Goal: Task Accomplishment & Management: Complete application form

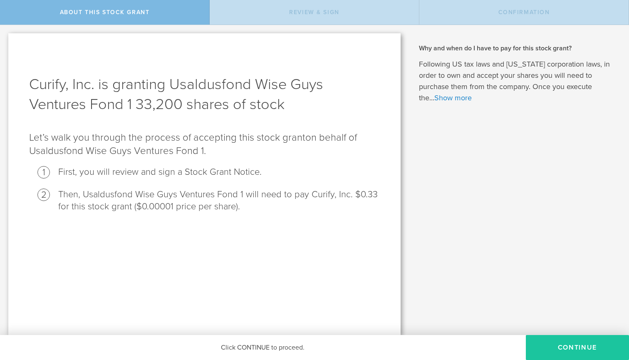
click at [575, 282] on button "CONTINUE" at bounding box center [577, 347] width 103 height 25
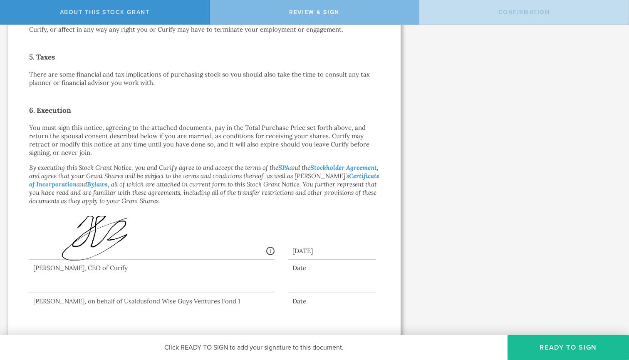
scroll to position [418, 0]
click at [571, 282] on button "Ready to Sign" at bounding box center [567, 347] width 121 height 25
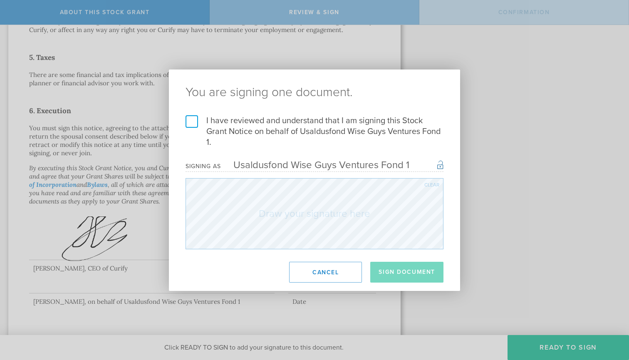
click at [195, 122] on label "I have reviewed and understand that I am signing this Stock Grant Notice on beh…" at bounding box center [314, 131] width 258 height 32
click at [0, 0] on input "I have reviewed and understand that I am signing this Stock Grant Notice on beh…" at bounding box center [0, 0] width 0 height 0
click at [430, 184] on div "Clear" at bounding box center [431, 184] width 15 height 5
click at [412, 269] on button "Sign Document" at bounding box center [406, 272] width 73 height 21
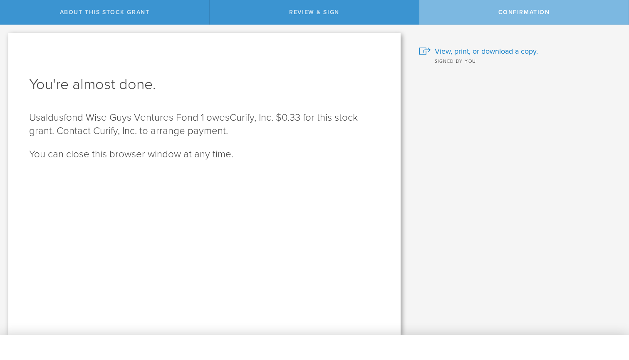
scroll to position [0, 0]
click at [489, 52] on span "View, print, or download a copy." at bounding box center [486, 51] width 103 height 11
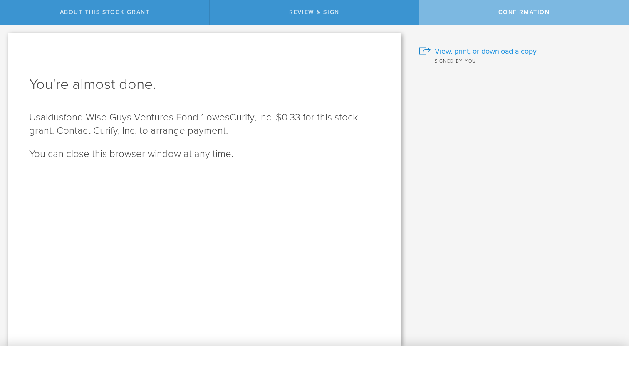
click at [486, 49] on span "View, print, or download a copy." at bounding box center [486, 51] width 103 height 11
